Goal: Information Seeking & Learning: Check status

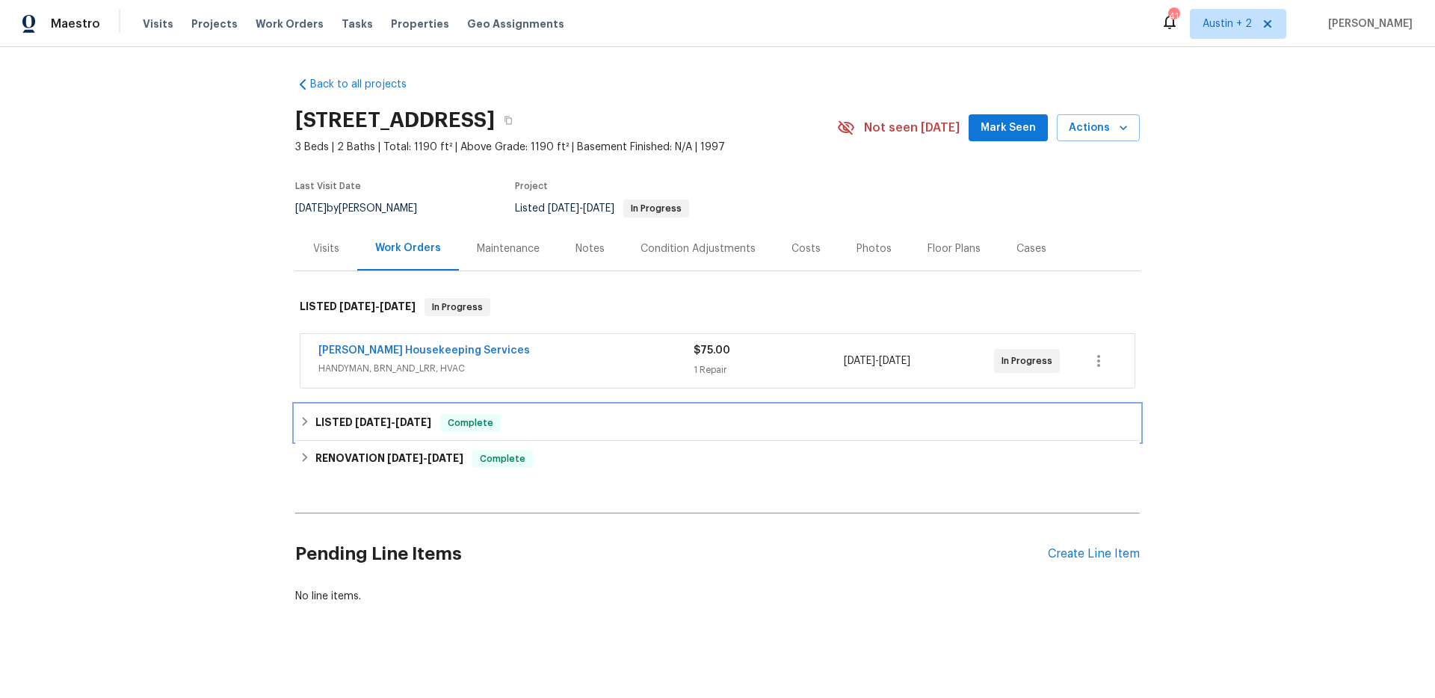
click at [403, 421] on span "[DATE]" at bounding box center [413, 422] width 36 height 10
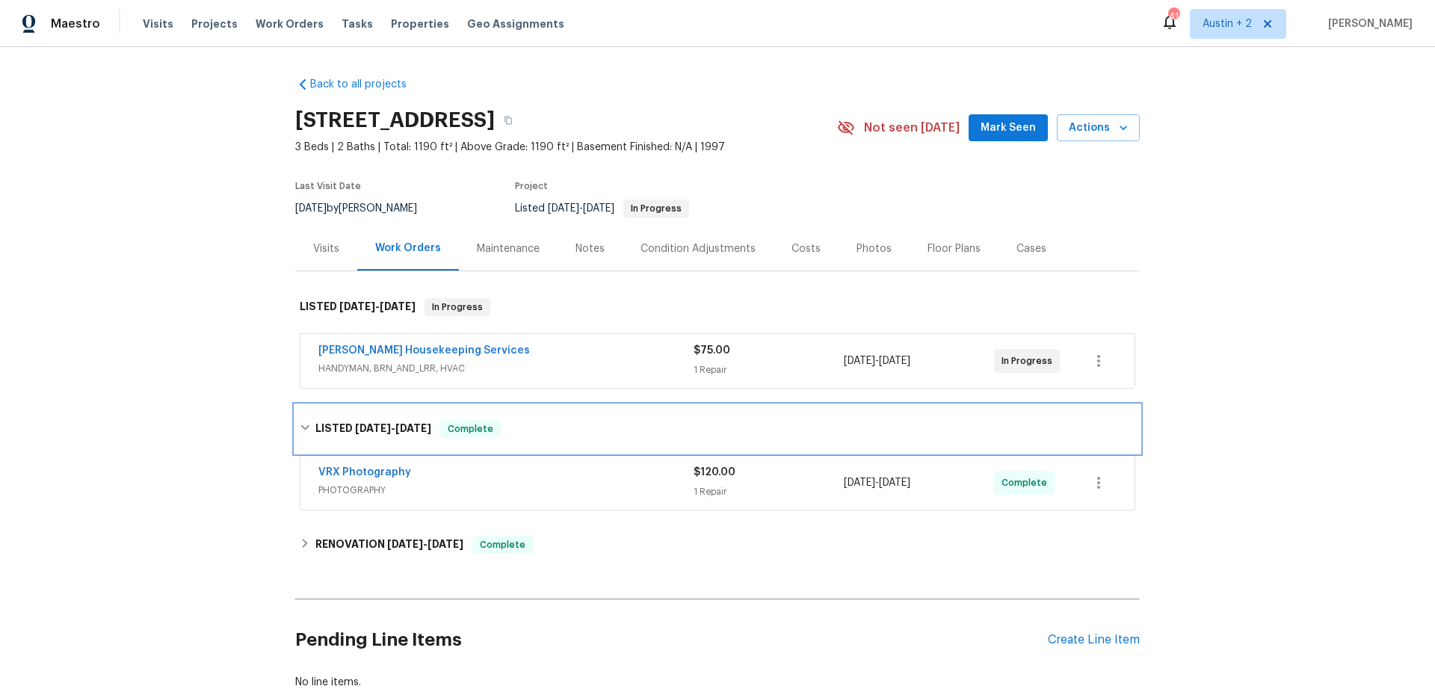
scroll to position [19, 0]
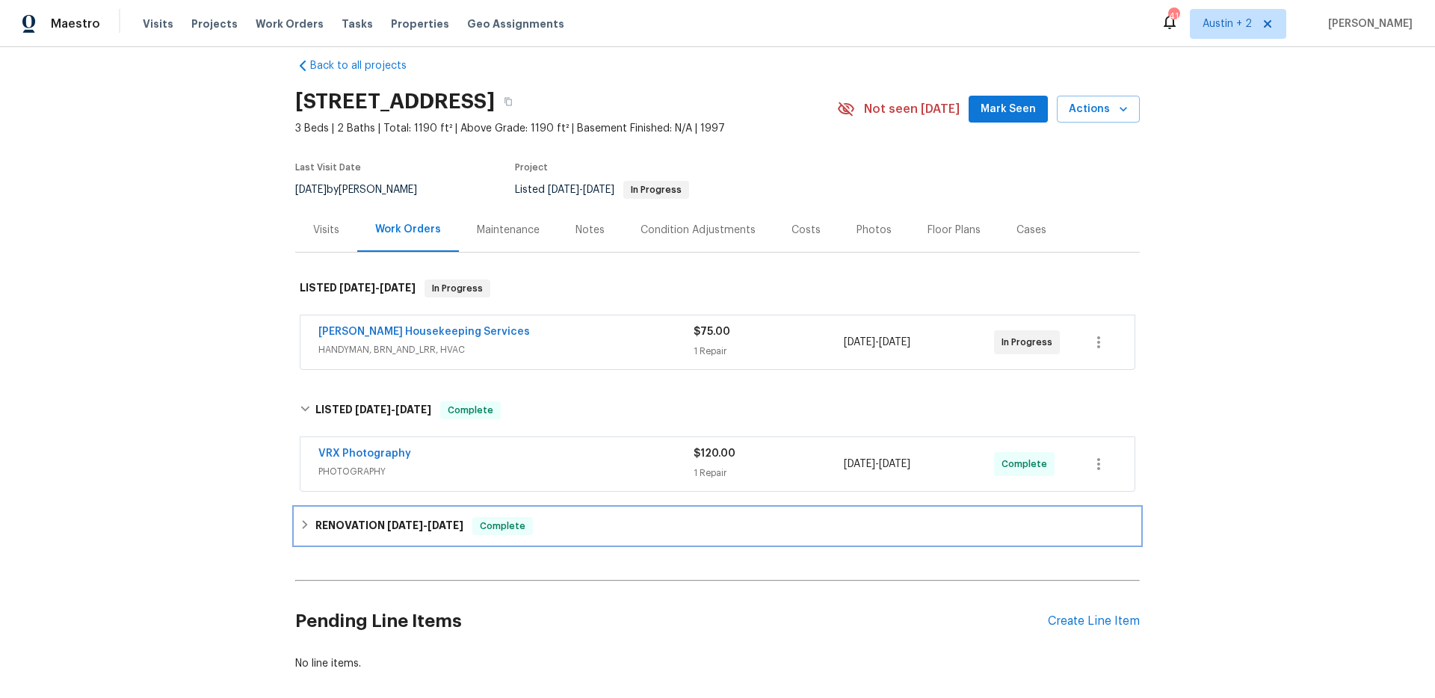
click at [420, 522] on span "[DATE] - [DATE]" at bounding box center [425, 525] width 76 height 10
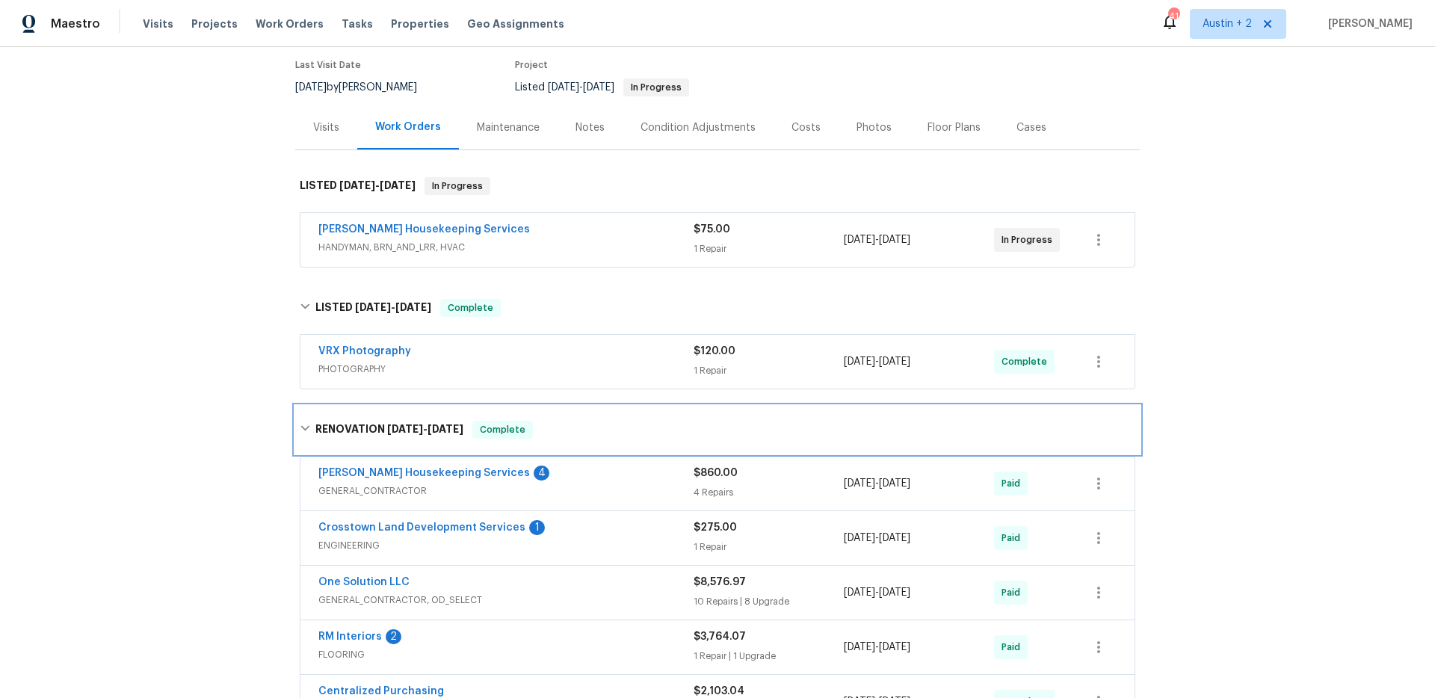
scroll to position [0, 0]
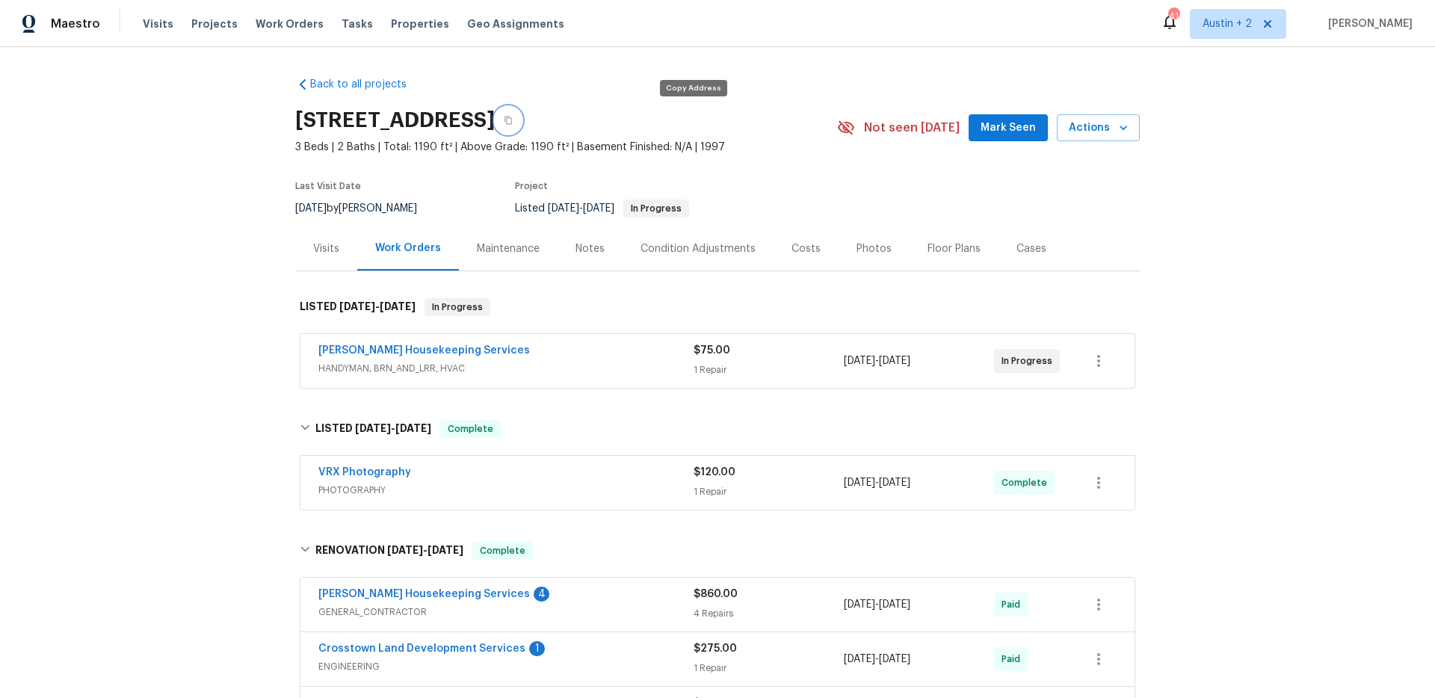
click at [513, 120] on icon "button" at bounding box center [508, 120] width 9 height 9
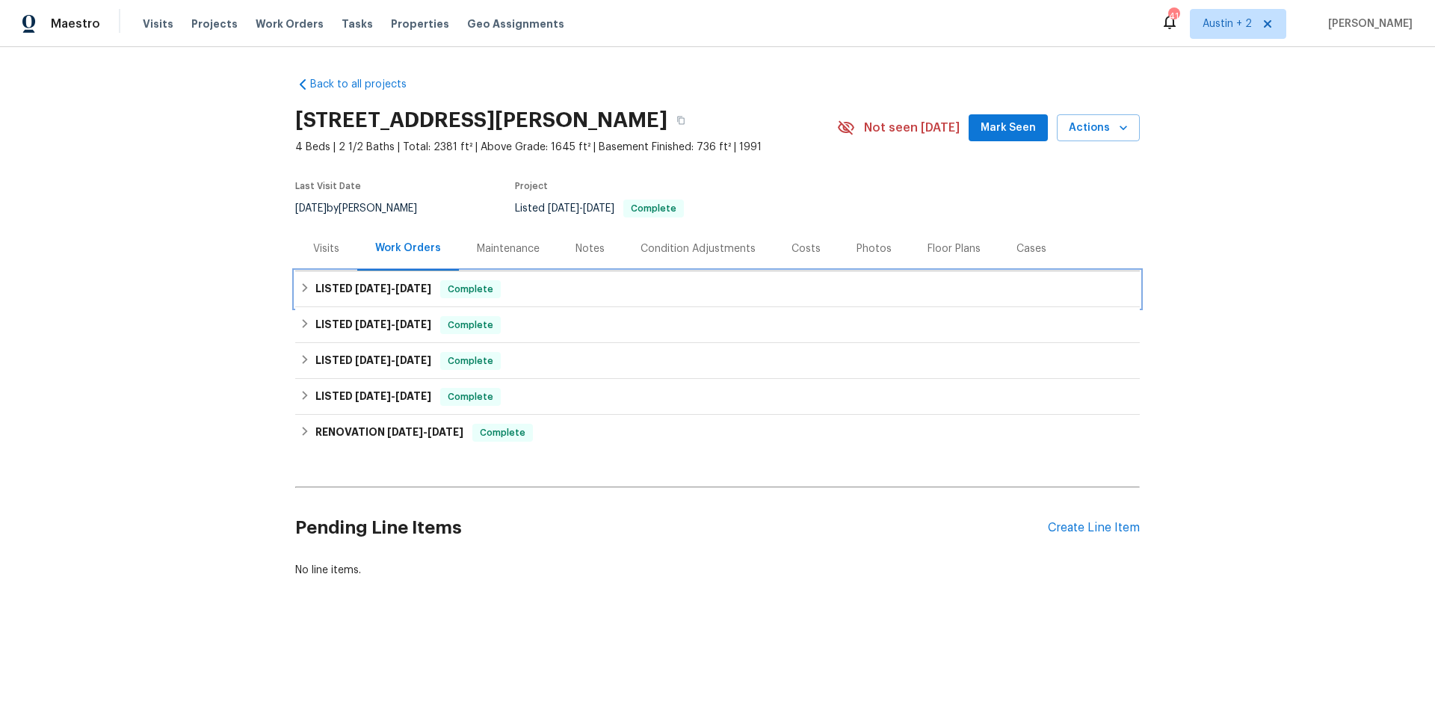
click at [415, 280] on h6 "LISTED [DATE] - [DATE]" at bounding box center [373, 289] width 116 height 18
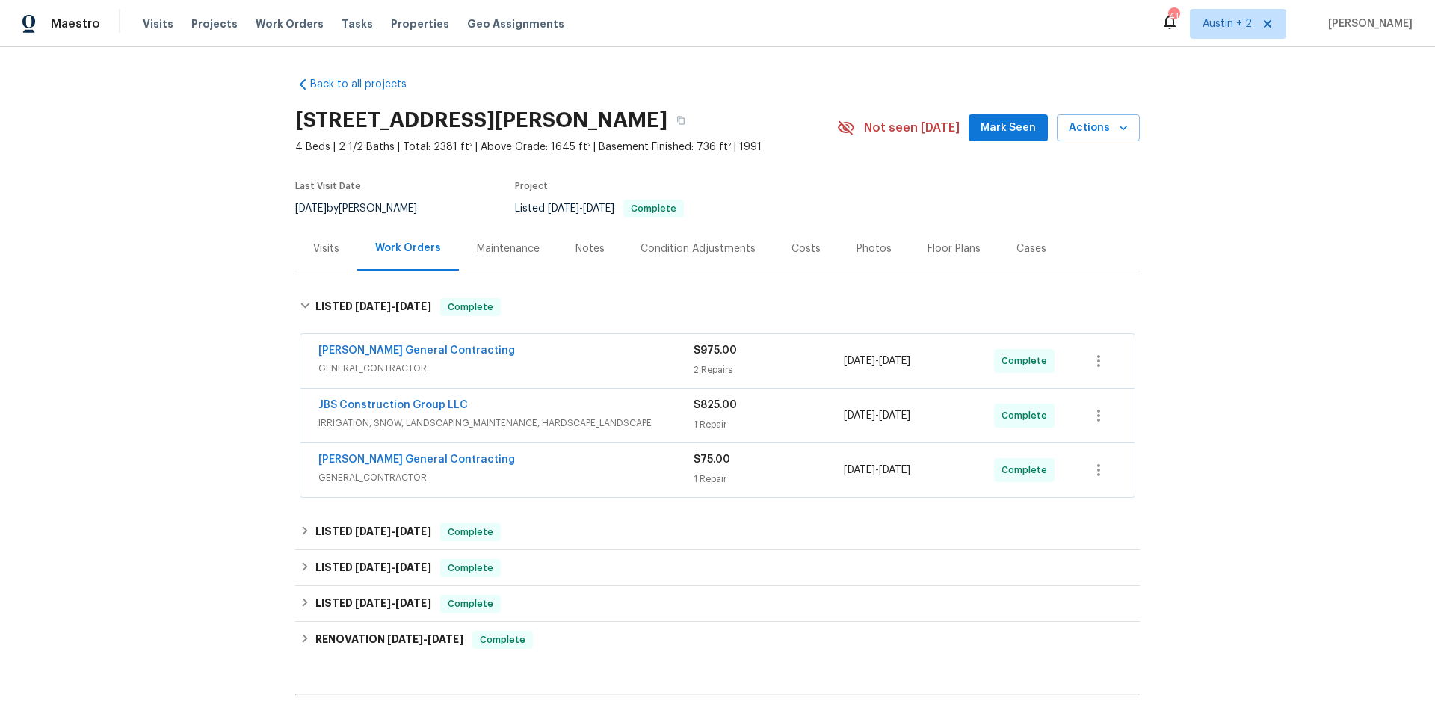
click at [134, 451] on div "Back to all projects 15416 Floyd St, Overland Park, KS 66223 4 Beds | 2 1/2 Bat…" at bounding box center [717, 381] width 1435 height 669
click at [685, 120] on icon "button" at bounding box center [680, 120] width 9 height 9
